Goal: Navigation & Orientation: Find specific page/section

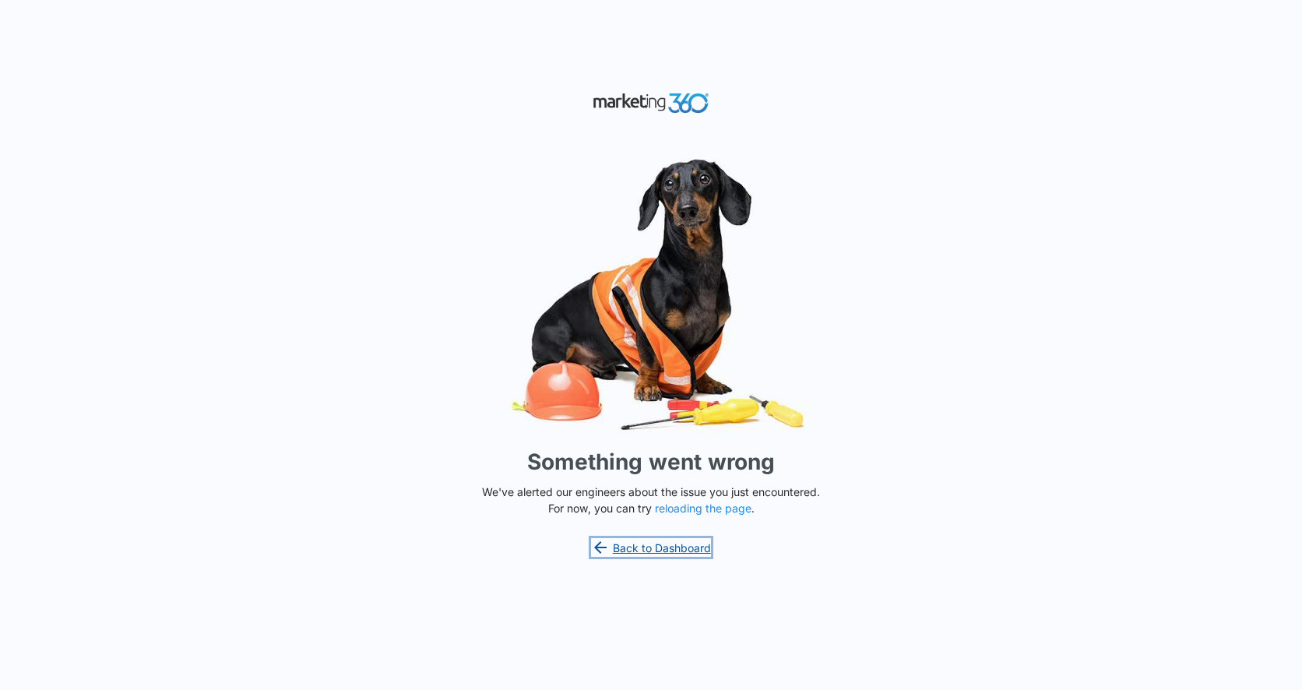
click at [659, 541] on link "Back to Dashboard" at bounding box center [651, 547] width 120 height 19
